Goal: Task Accomplishment & Management: Use online tool/utility

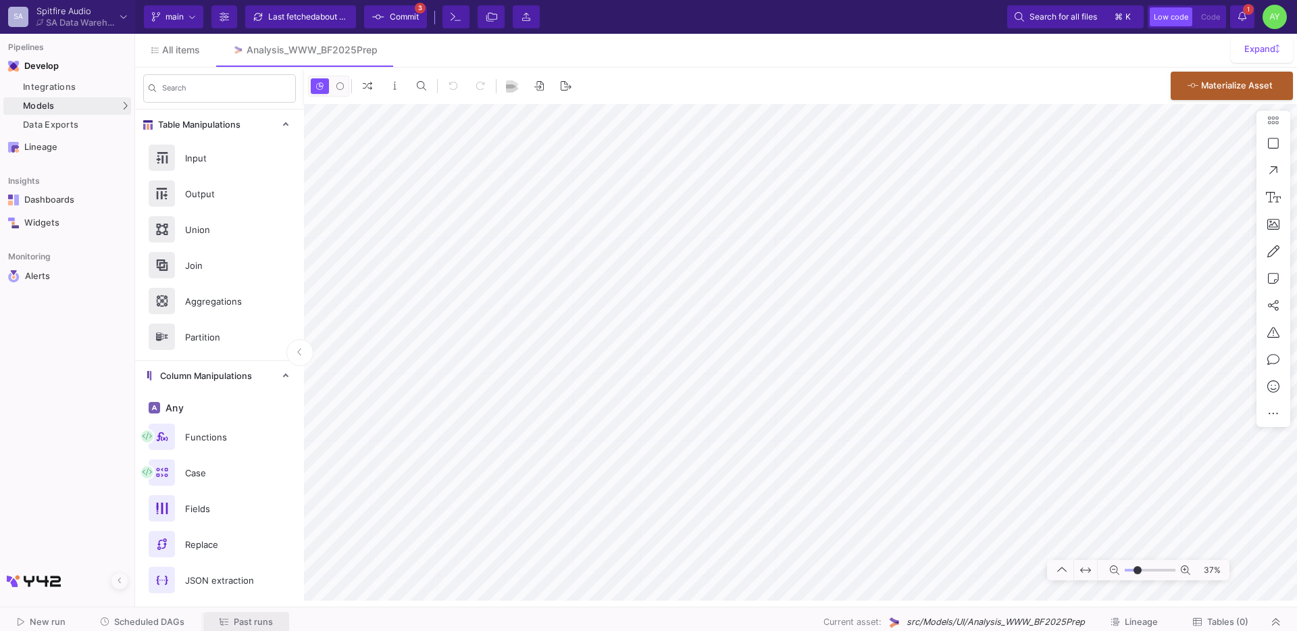
click at [242, 613] on button "Past runs" at bounding box center [246, 622] width 86 height 21
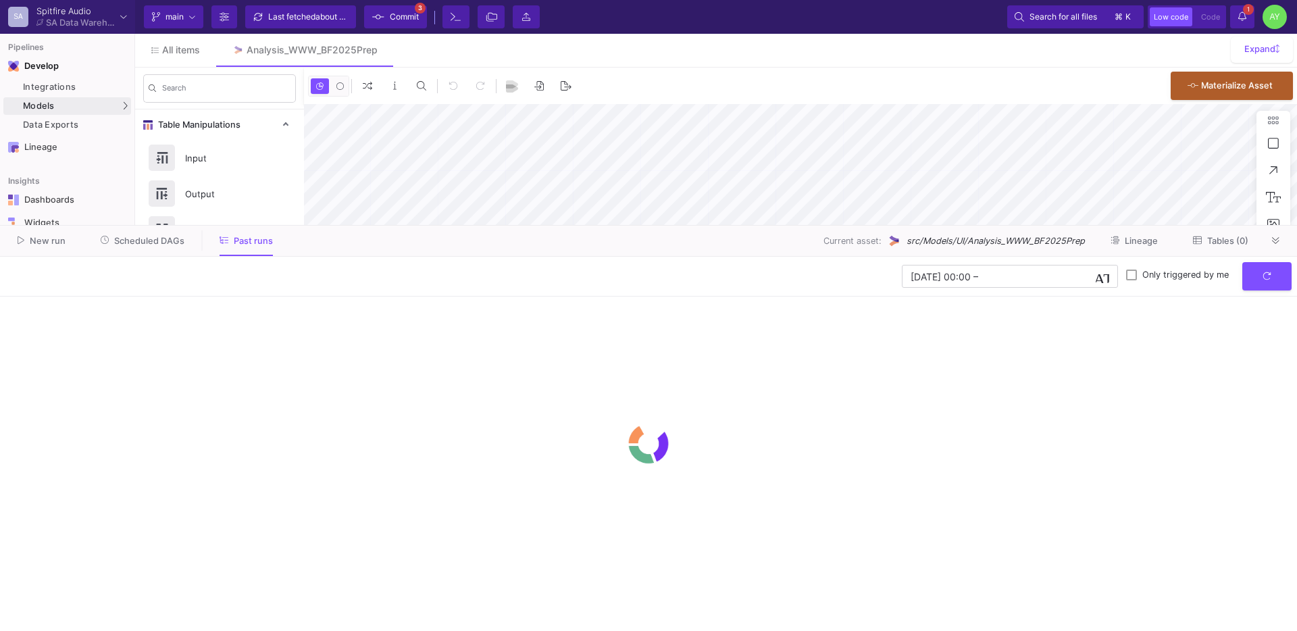
click at [124, 244] on span "Scheduled DAGs" at bounding box center [149, 241] width 70 height 10
type input "-20"
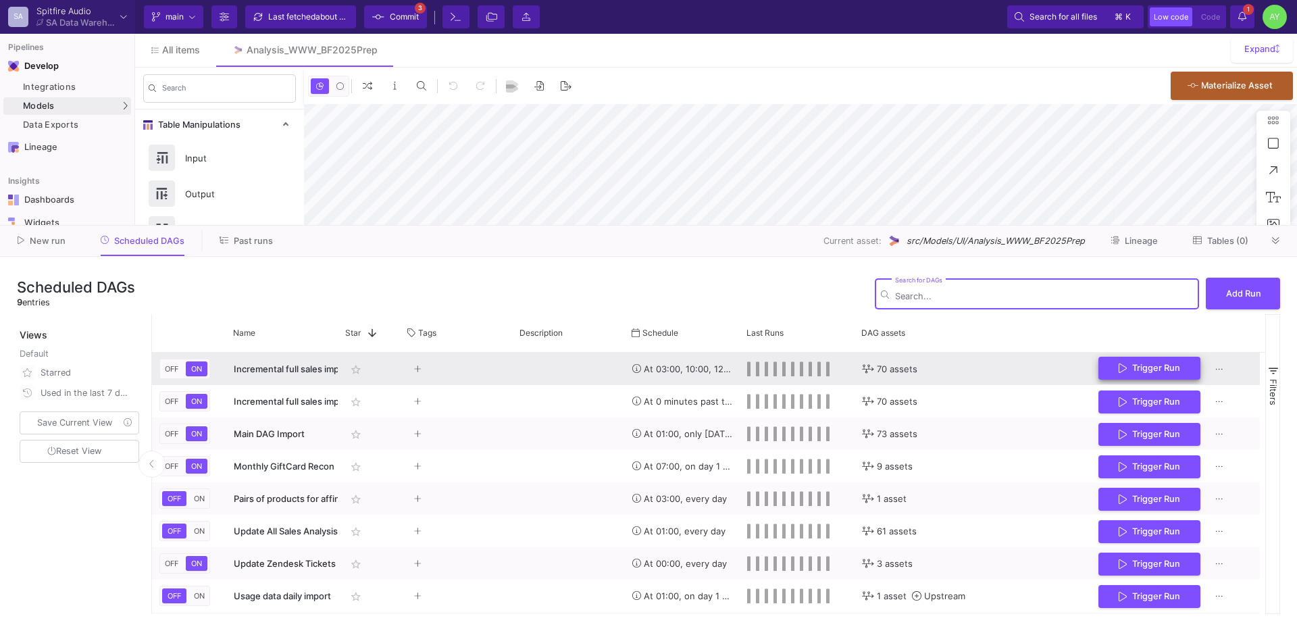
click at [1132, 364] on span "Trigger Run" at bounding box center [1156, 368] width 48 height 10
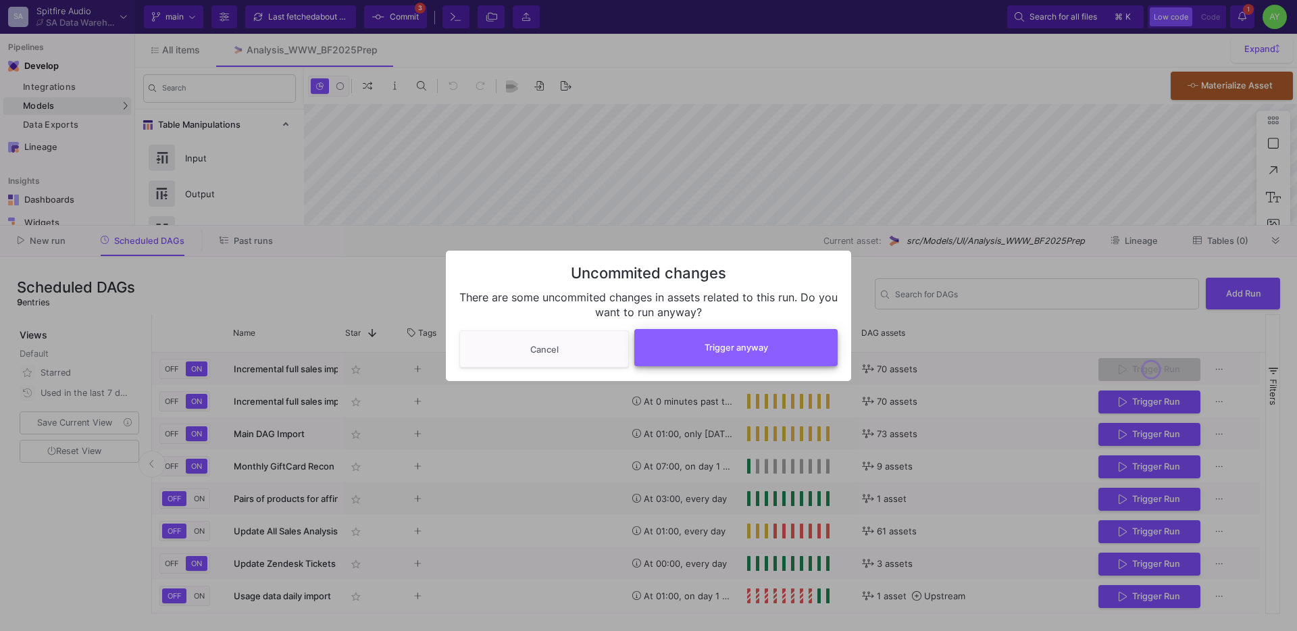
click at [704, 358] on button "Trigger anyway" at bounding box center [735, 347] width 203 height 37
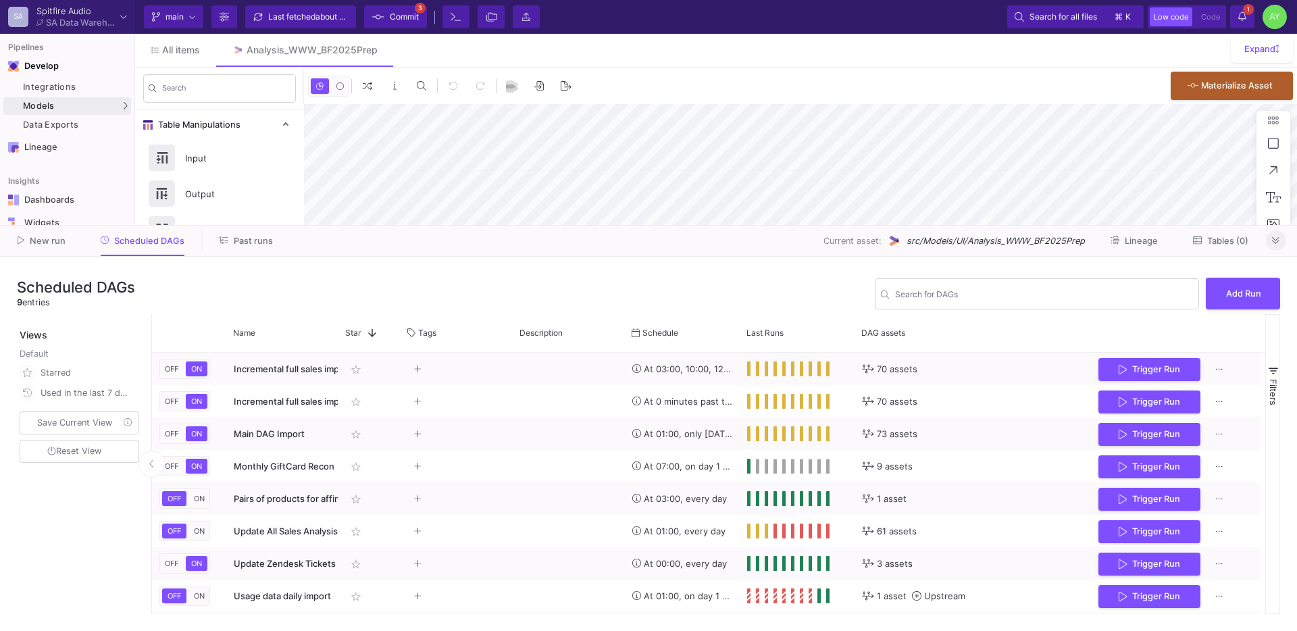
click at [1284, 246] on button at bounding box center [1276, 240] width 20 height 20
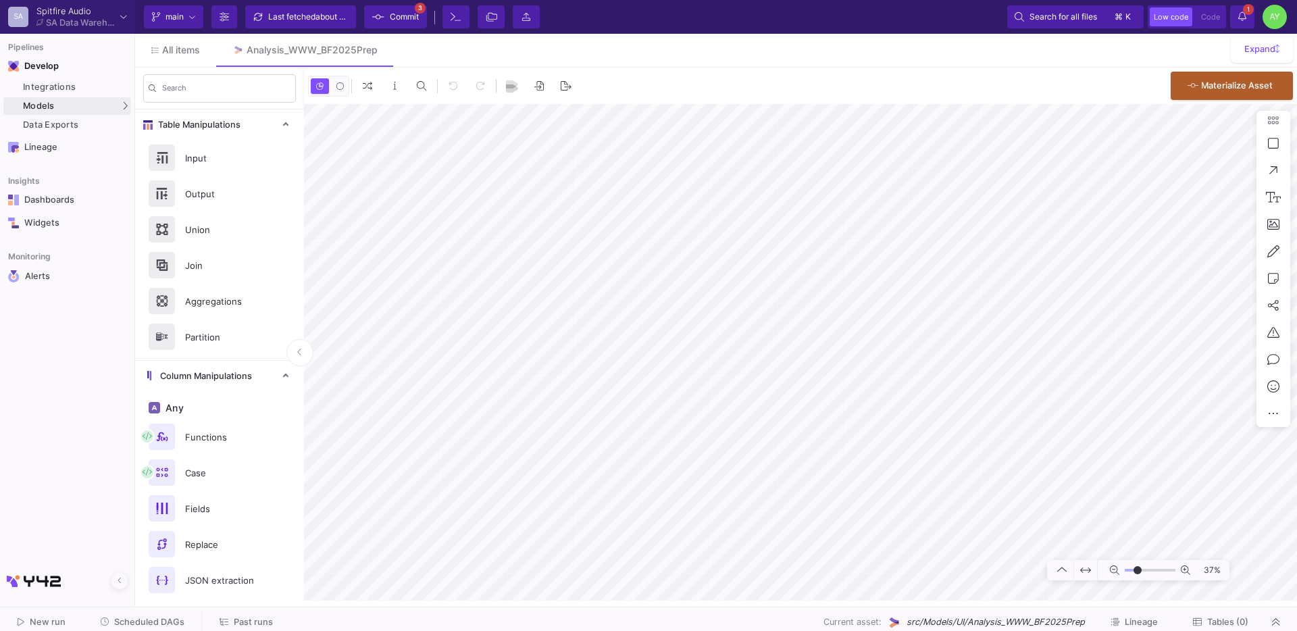
click at [397, 24] on span "Commit" at bounding box center [404, 17] width 29 height 20
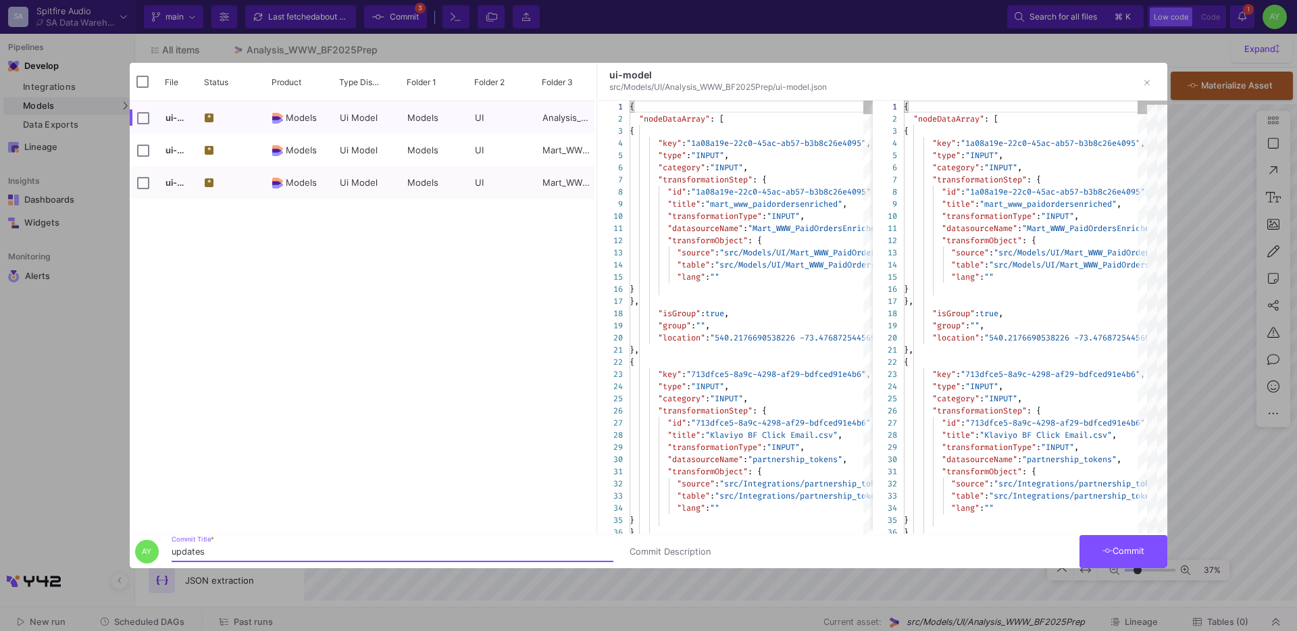
type input "updates"
click at [1096, 553] on button "Commit" at bounding box center [1124, 551] width 88 height 33
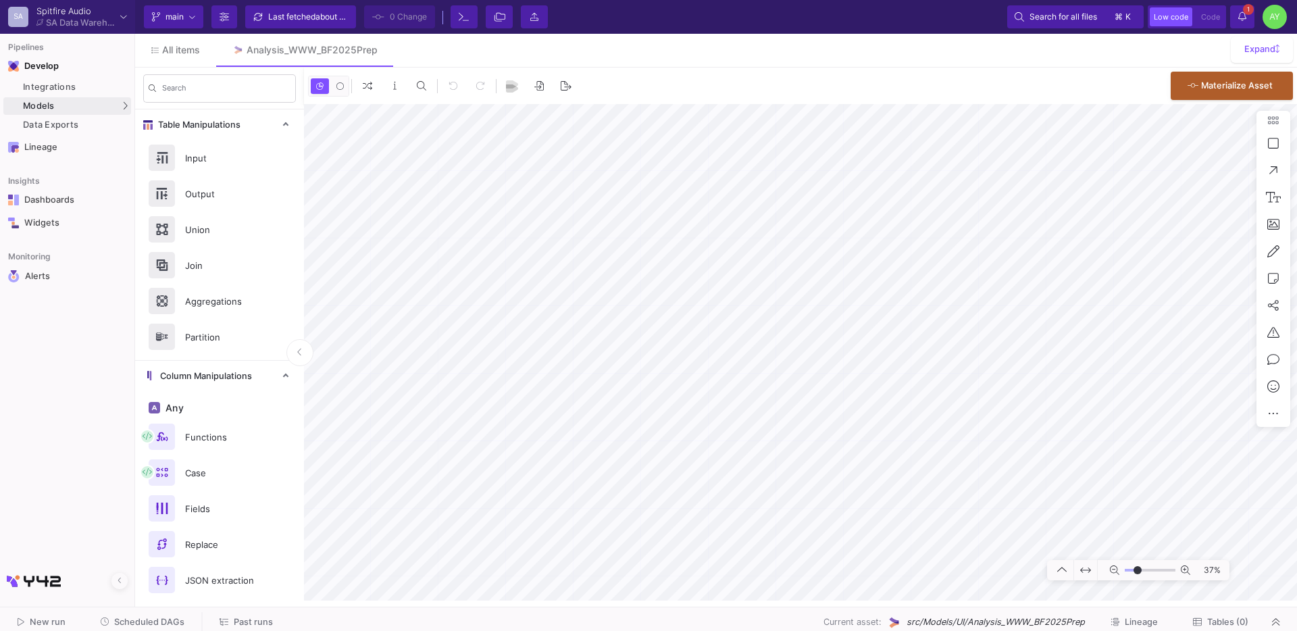
click at [253, 617] on span "Past runs" at bounding box center [253, 622] width 39 height 10
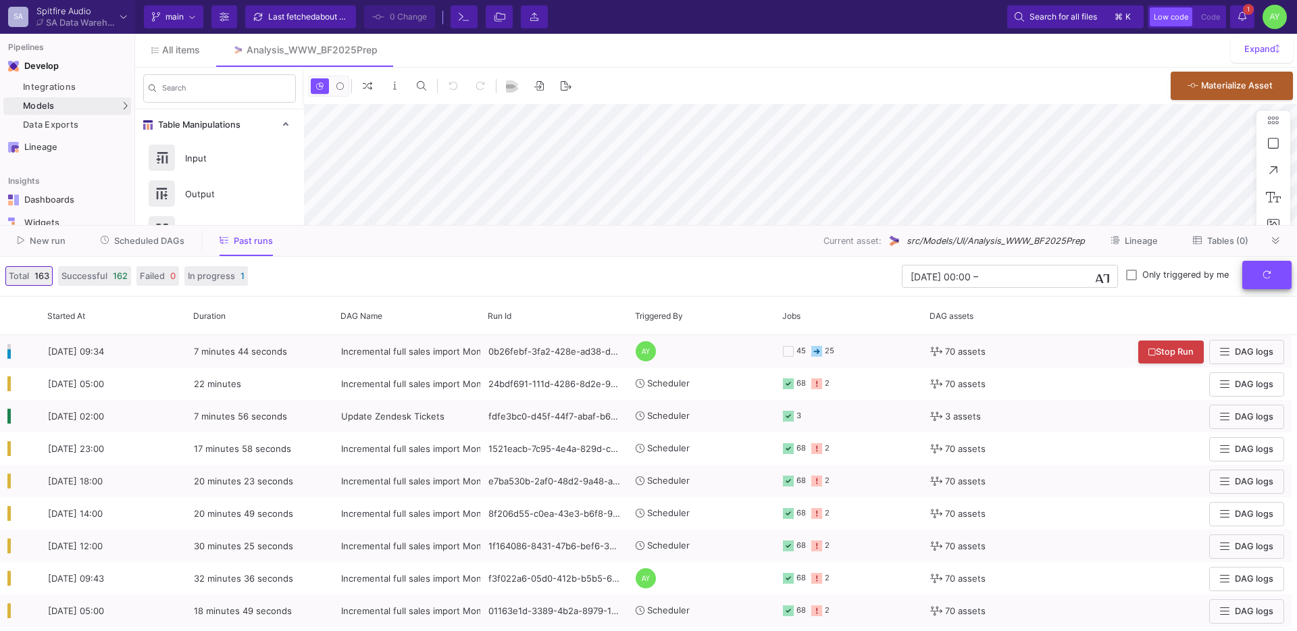
click at [1263, 282] on button "submit" at bounding box center [1266, 275] width 49 height 29
click at [1259, 276] on button "submit" at bounding box center [1266, 275] width 49 height 29
click at [1259, 274] on button "submit" at bounding box center [1266, 275] width 49 height 29
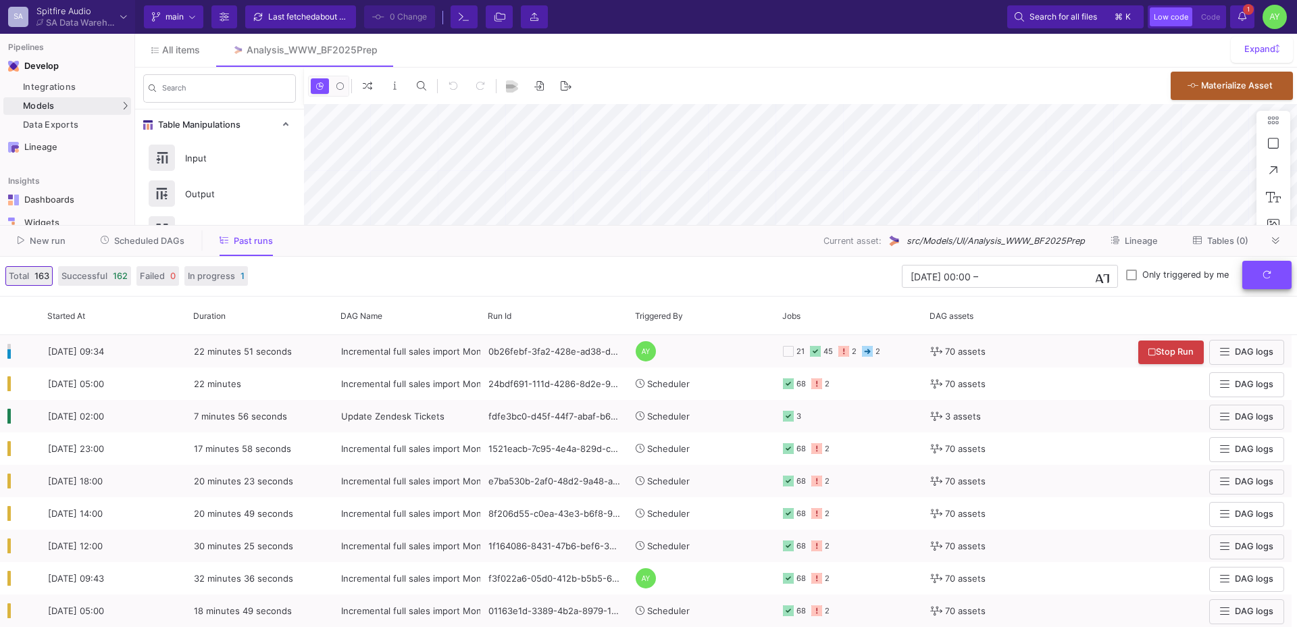
click at [1259, 274] on button "submit" at bounding box center [1266, 275] width 49 height 29
click at [1269, 280] on fa-icon "submit" at bounding box center [1267, 275] width 9 height 10
click at [1259, 278] on button "submit" at bounding box center [1266, 275] width 49 height 29
click at [1267, 280] on button "submit" at bounding box center [1266, 275] width 49 height 29
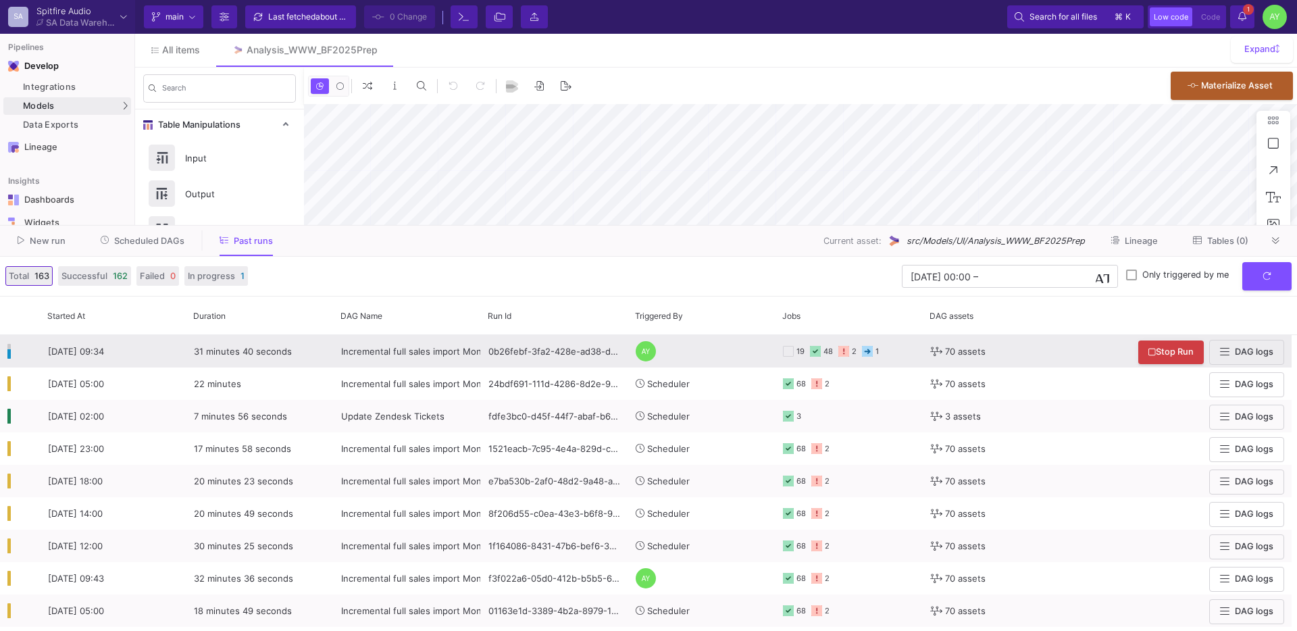
click at [515, 357] on div "0b26febf-3fa2-428e-ad38-d2949ecf60d2" at bounding box center [554, 351] width 147 height 32
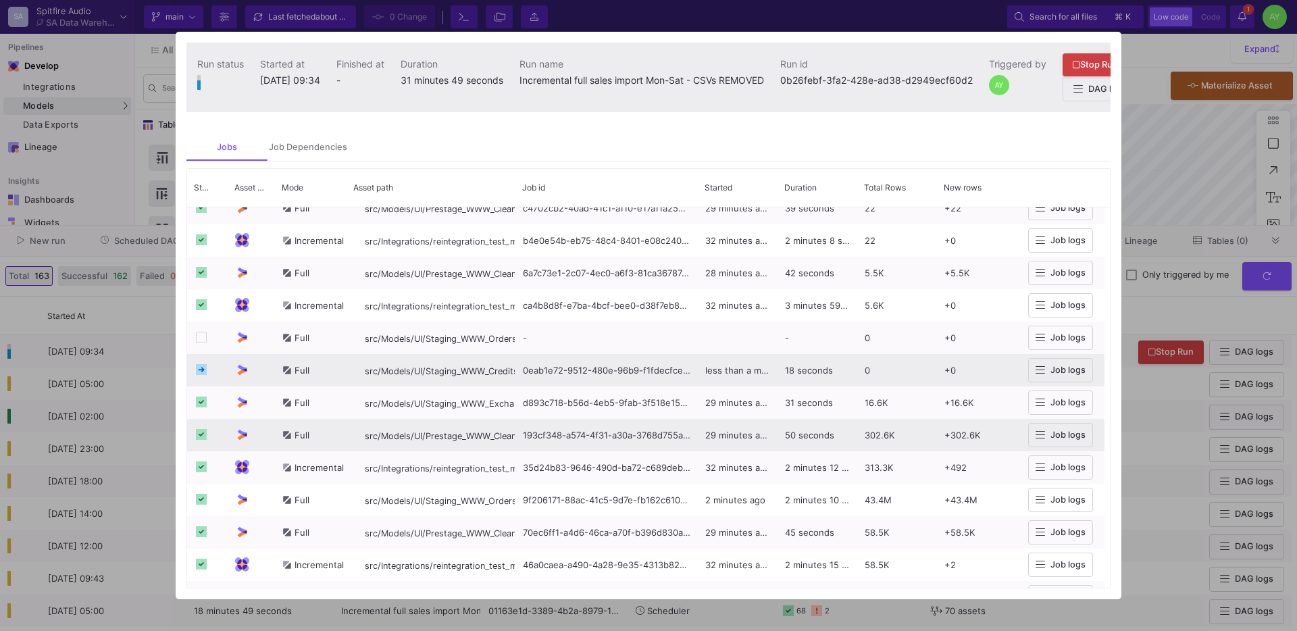
scroll to position [348, 0]
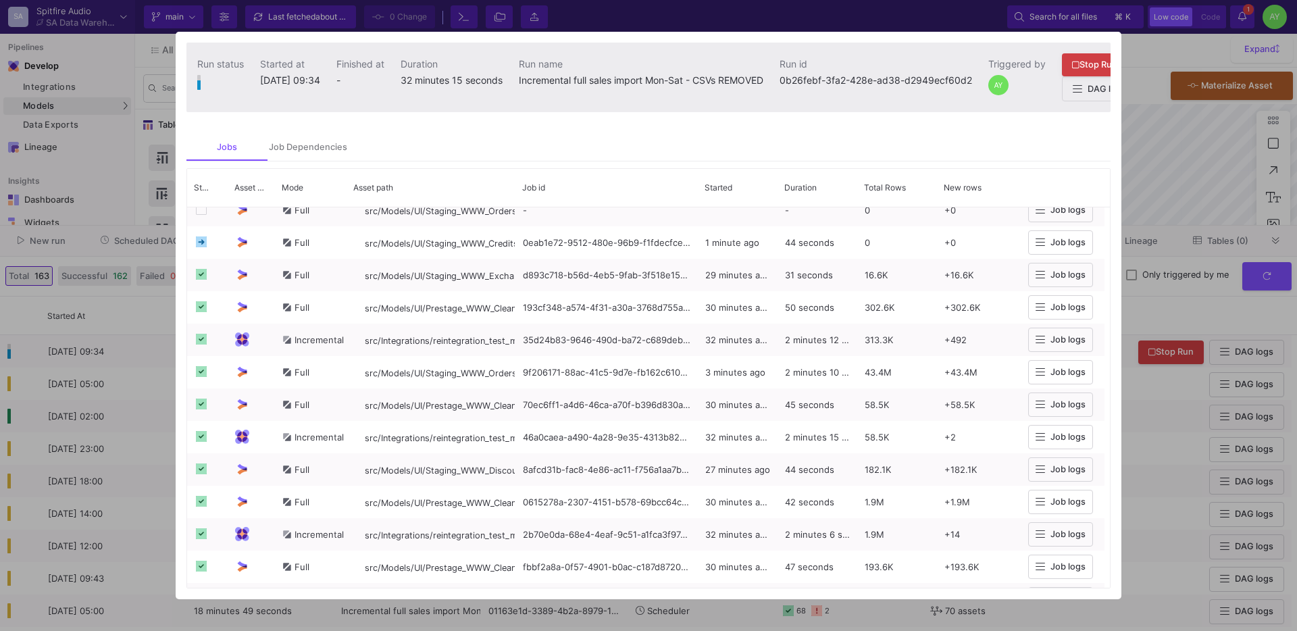
click at [122, 262] on div at bounding box center [648, 315] width 1297 height 631
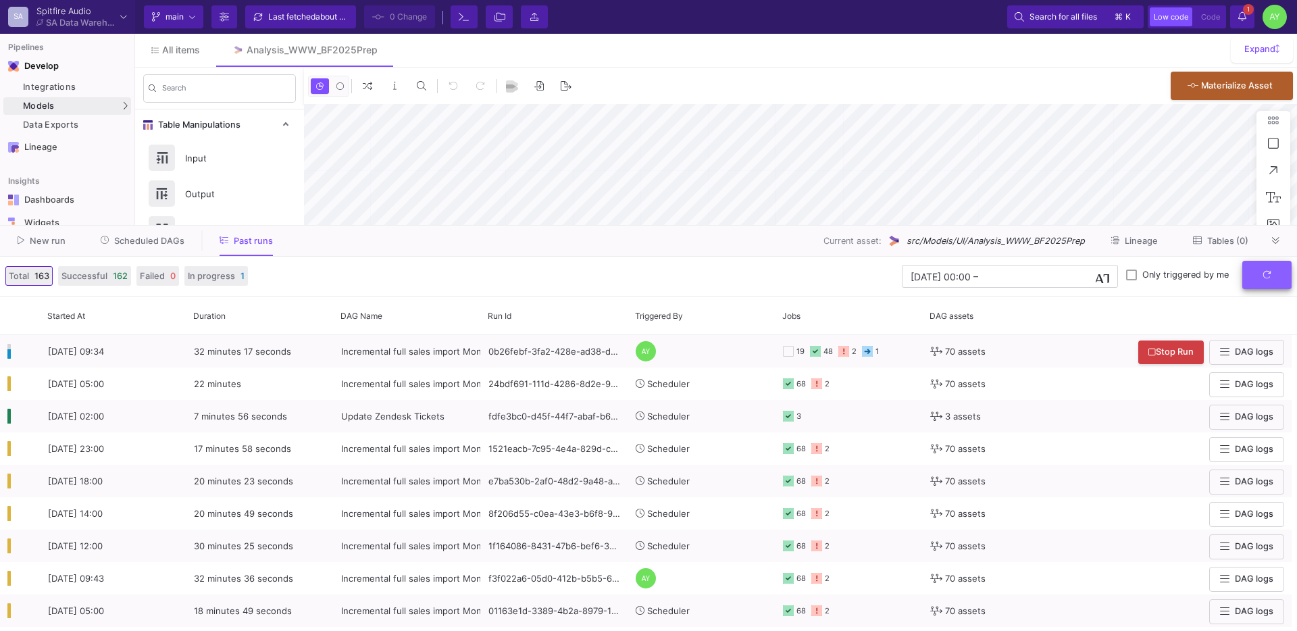
click at [1269, 272] on icon "submit" at bounding box center [1266, 274] width 7 height 7
click at [1265, 285] on button "submit" at bounding box center [1266, 275] width 49 height 29
click at [1263, 279] on fa-icon "submit" at bounding box center [1267, 275] width 9 height 10
click at [1277, 241] on icon at bounding box center [1275, 240] width 7 height 9
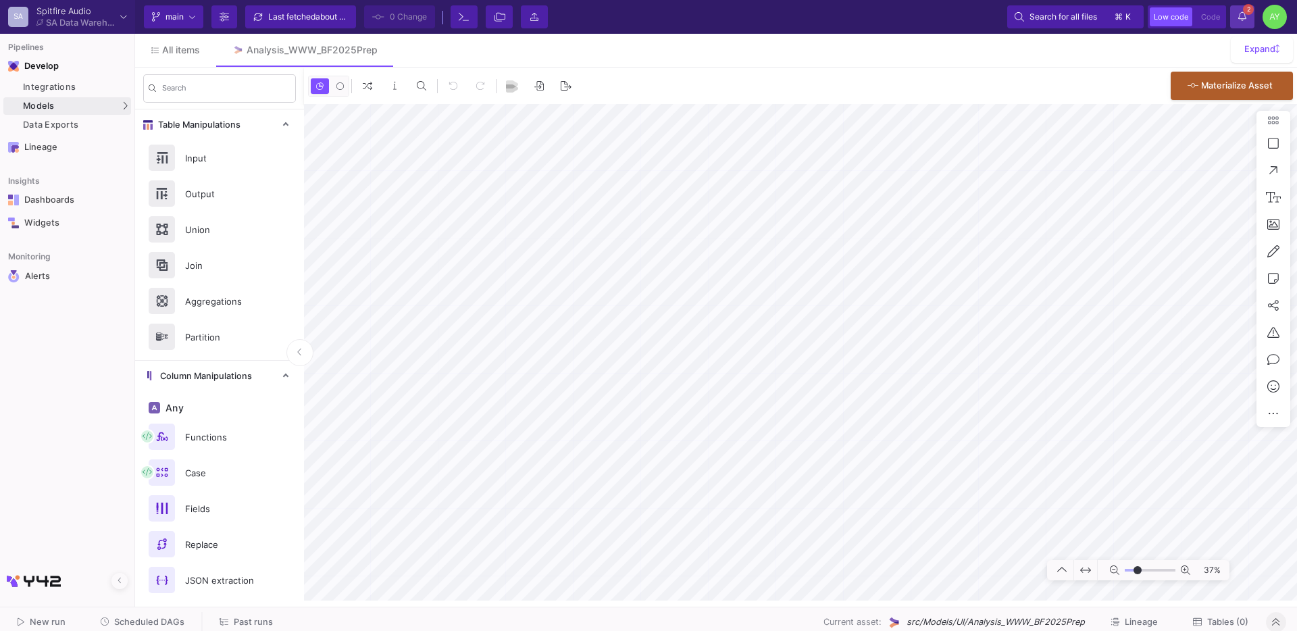
click at [1244, 8] on span "2" at bounding box center [1248, 9] width 11 height 11
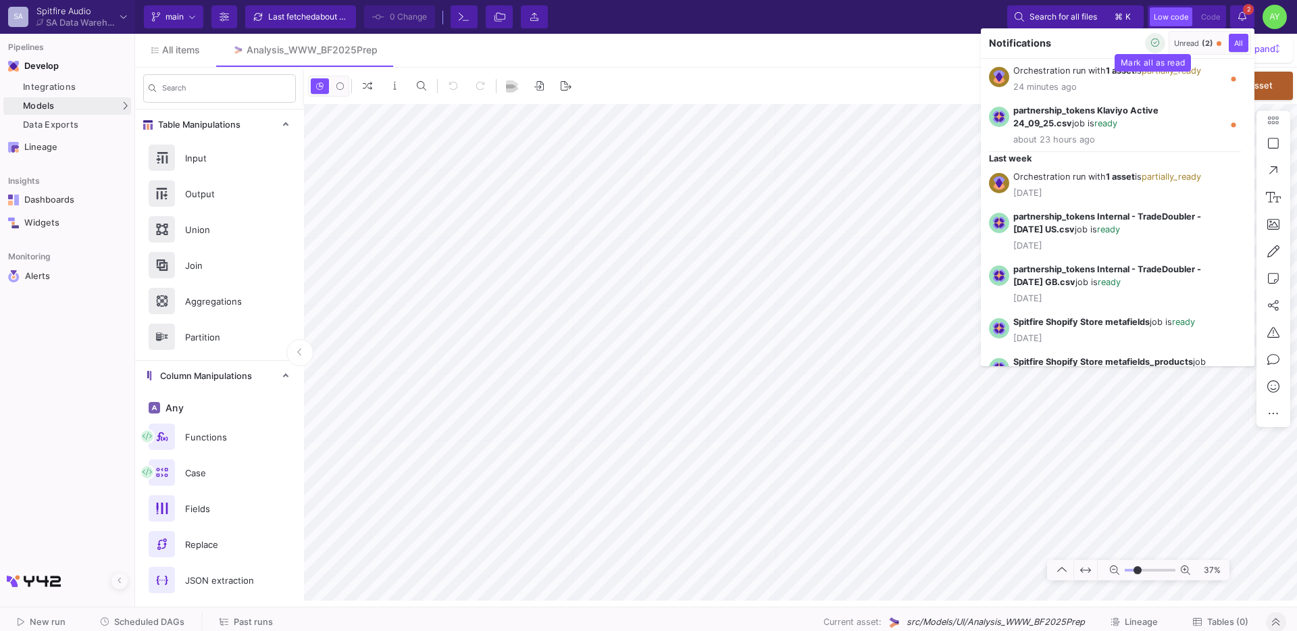
click at [1155, 43] on icon "button" at bounding box center [1155, 43] width 9 height 9
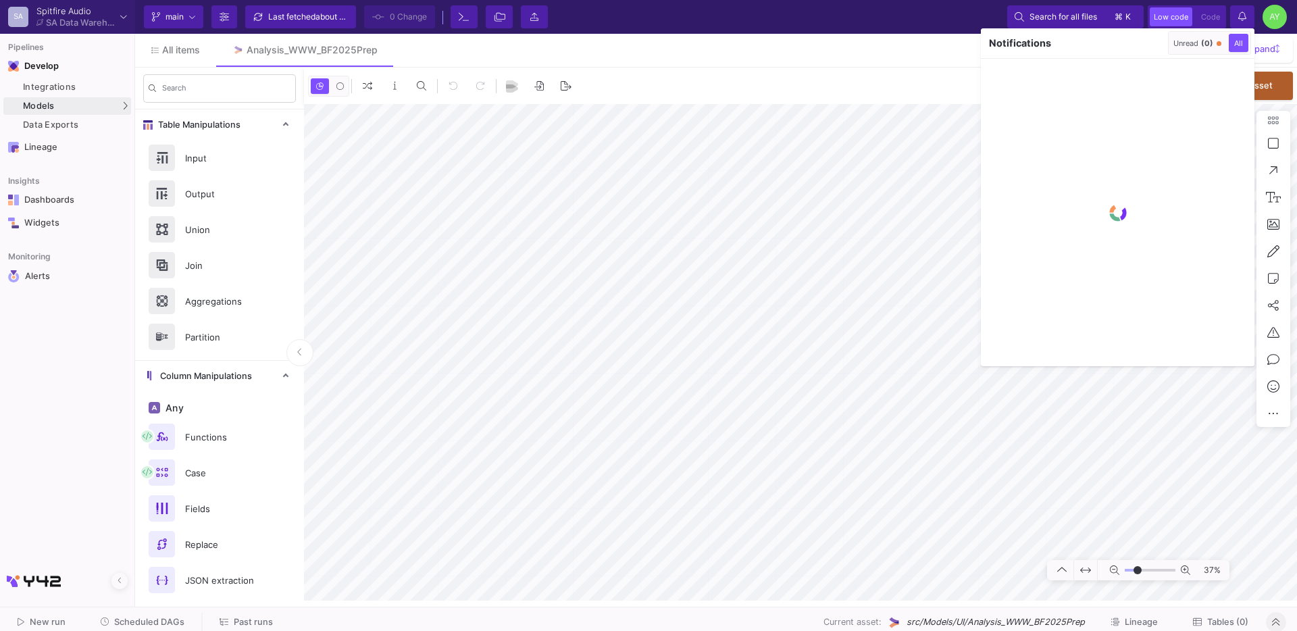
click at [1142, 445] on div at bounding box center [648, 315] width 1297 height 631
